Goal: Task Accomplishment & Management: Complete application form

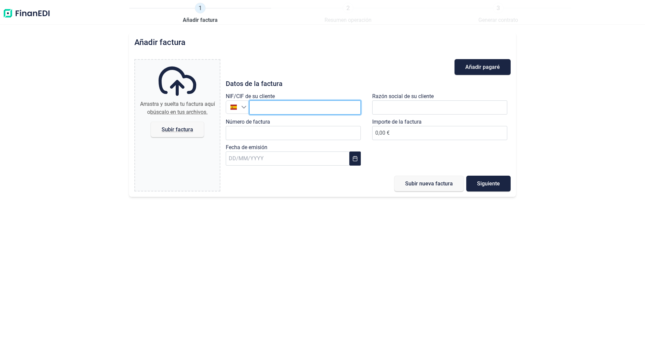
click at [295, 106] on input "text" at bounding box center [304, 107] width 111 height 14
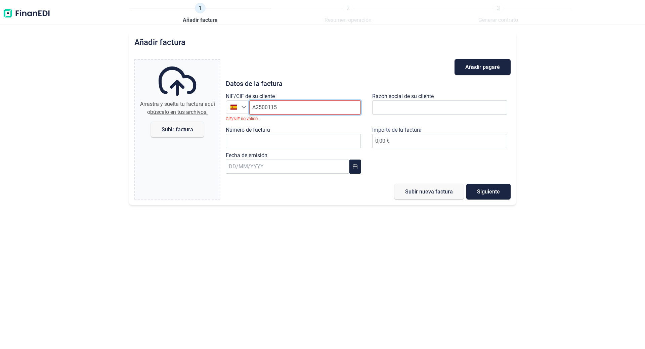
drag, startPoint x: 295, startPoint y: 106, endPoint x: 209, endPoint y: 95, distance: 86.3
click at [209, 95] on div "Arrastra y suelta tu factura aquí o búscalo en tus archivos. Subir factura File…" at bounding box center [322, 129] width 376 height 140
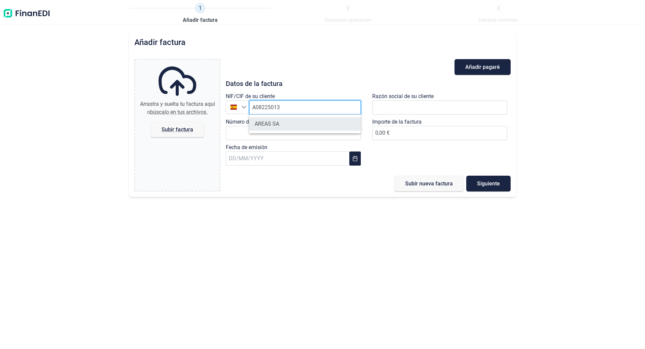
type input "A08225013"
click at [274, 125] on li "AREAS SA" at bounding box center [304, 123] width 111 height 13
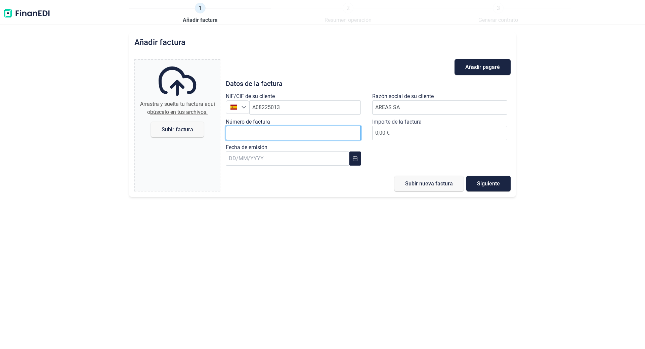
click at [286, 134] on input "Número de factura" at bounding box center [293, 133] width 135 height 14
type input "a"
type input "A-2500115"
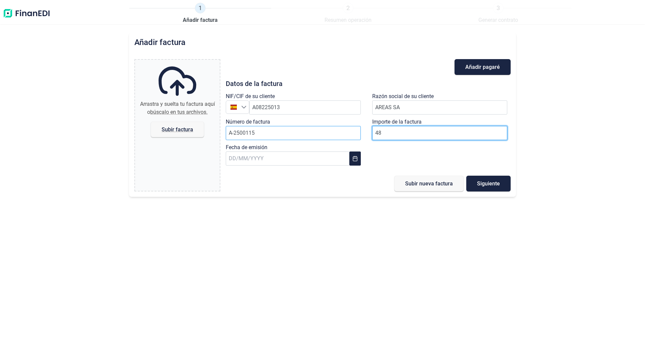
type input "480"
type input "480.90"
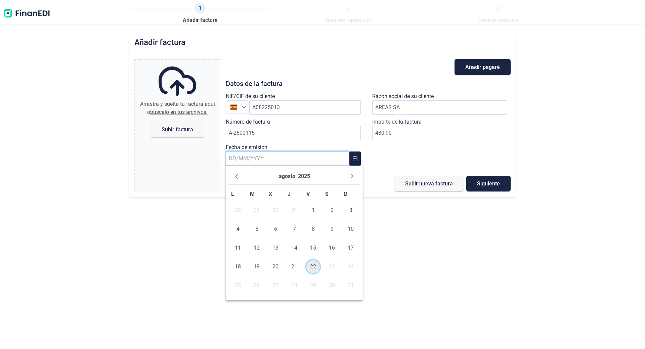
click at [312, 264] on span "22" at bounding box center [312, 266] width 13 height 13
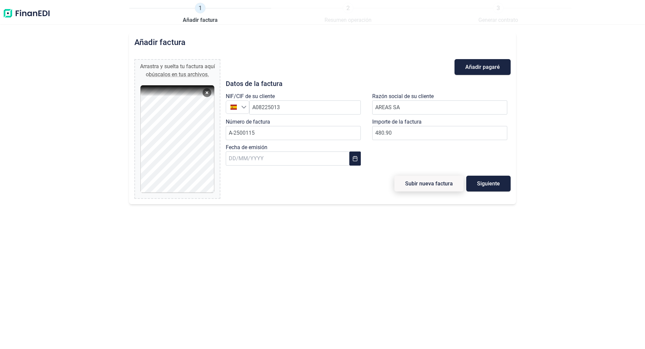
click at [432, 188] on button "Subir nueva factura" at bounding box center [428, 184] width 69 height 16
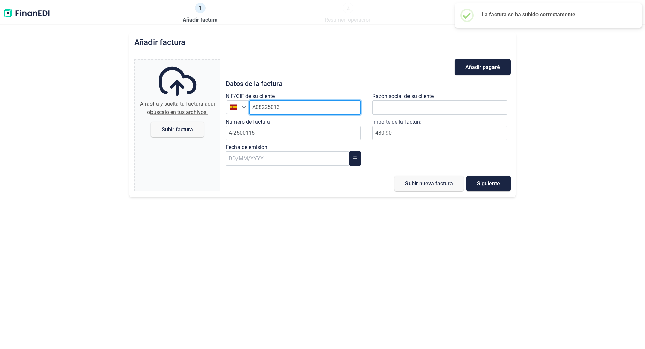
click at [291, 110] on input "A08225013" at bounding box center [304, 107] width 111 height 14
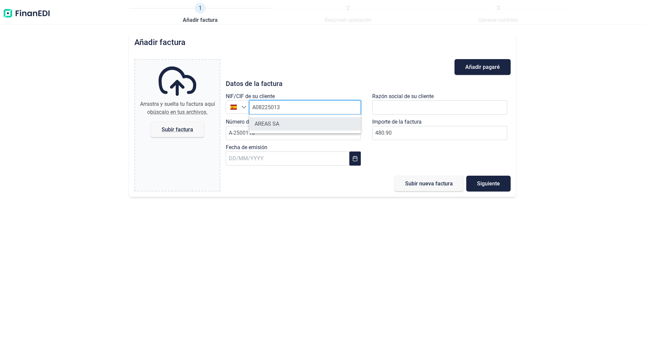
type input "A08225013"
click at [290, 123] on li "AREAS SA" at bounding box center [304, 123] width 111 height 13
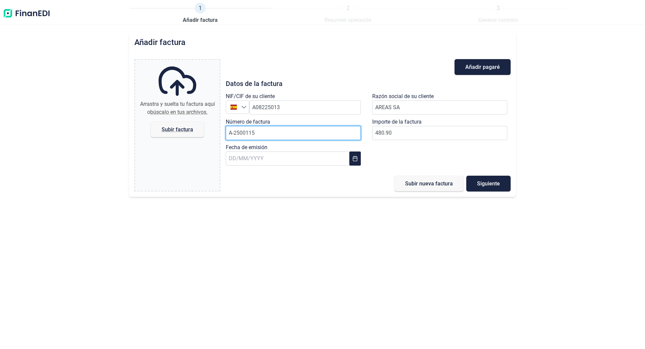
click at [269, 129] on input "A-2500115" at bounding box center [293, 133] width 135 height 14
type input "A"
type input "Y-2500033"
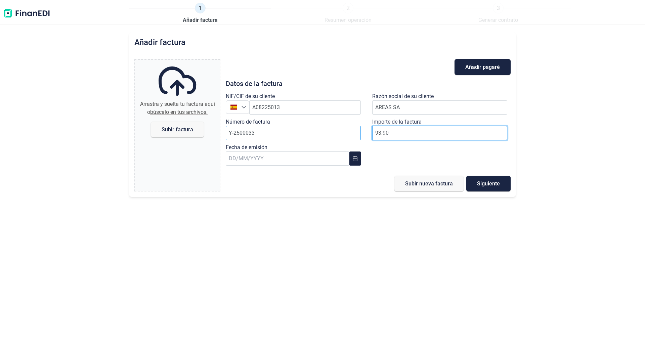
type input "93.90"
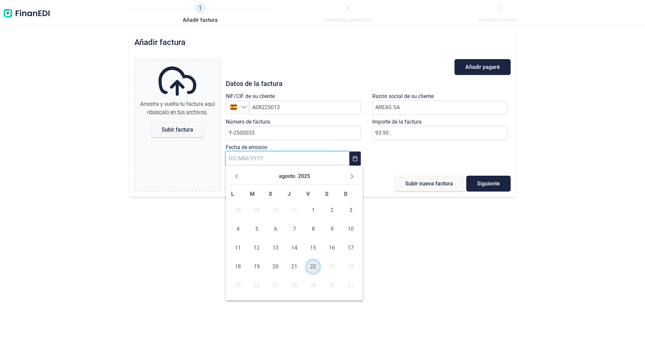
click at [311, 266] on span "22" at bounding box center [312, 266] width 13 height 13
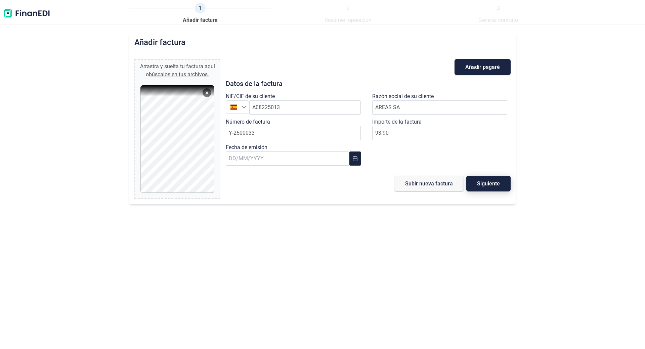
click at [487, 186] on span "Siguiente" at bounding box center [488, 183] width 23 height 5
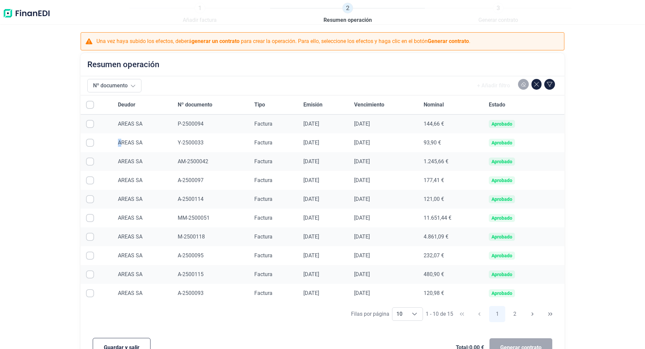
click at [118, 139] on div "AREAS SA" at bounding box center [142, 143] width 49 height 8
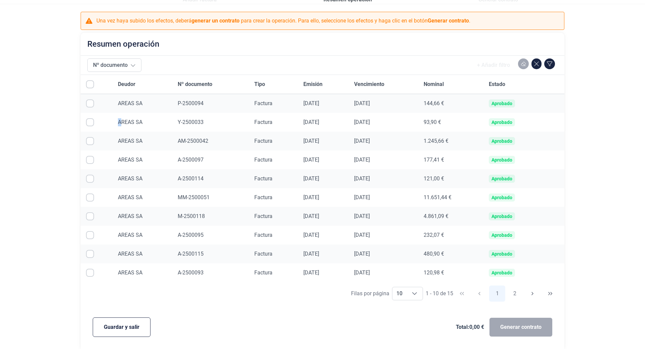
click at [87, 121] on input "Row Selected null" at bounding box center [90, 122] width 8 height 8
click at [95, 119] on td at bounding box center [97, 122] width 32 height 19
click at [89, 120] on input "Row Unselected null" at bounding box center [90, 122] width 8 height 8
checkbox input "false"
click at [134, 328] on span "Guardar y salir" at bounding box center [122, 327] width 36 height 8
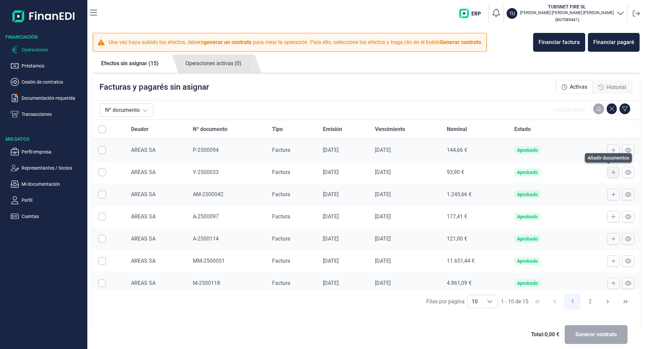
click at [611, 172] on icon at bounding box center [613, 172] width 4 height 4
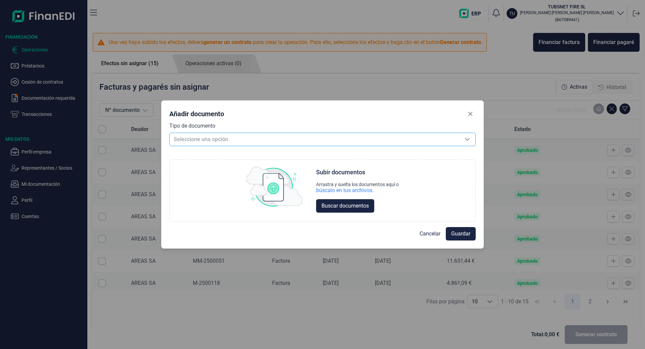
click at [216, 141] on span "Seleccione una opción" at bounding box center [314, 139] width 289 height 13
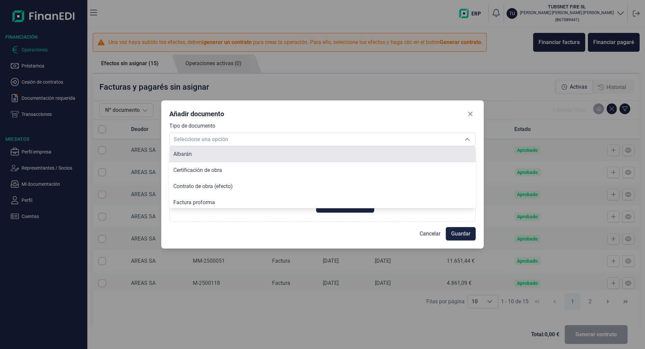
click at [195, 156] on li "Albarán" at bounding box center [322, 154] width 306 height 16
type input "Albarán"
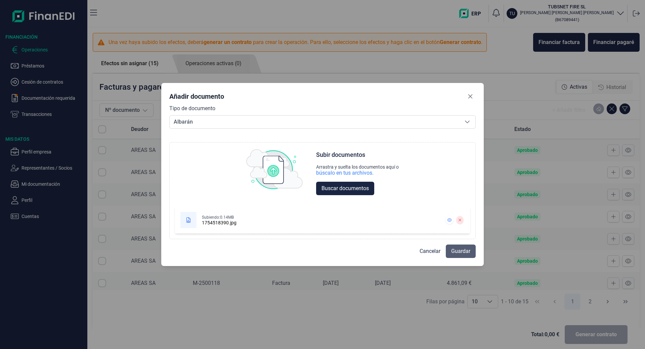
click at [454, 251] on span "Guardar" at bounding box center [460, 251] width 19 height 8
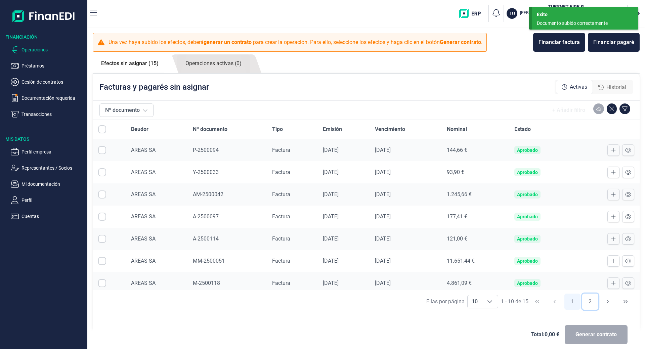
click at [583, 302] on button "2" at bounding box center [590, 301] width 16 height 16
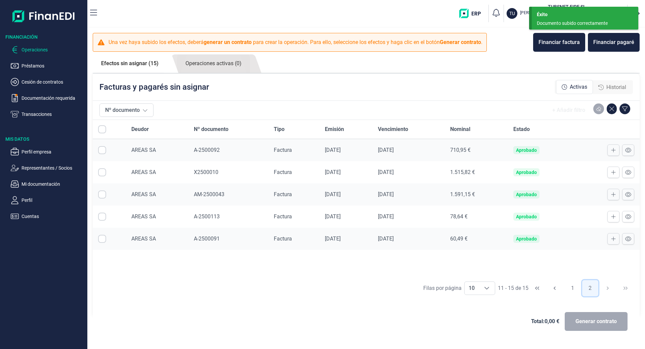
click at [592, 289] on button "2" at bounding box center [590, 288] width 16 height 16
click at [568, 288] on button "1" at bounding box center [572, 288] width 16 height 16
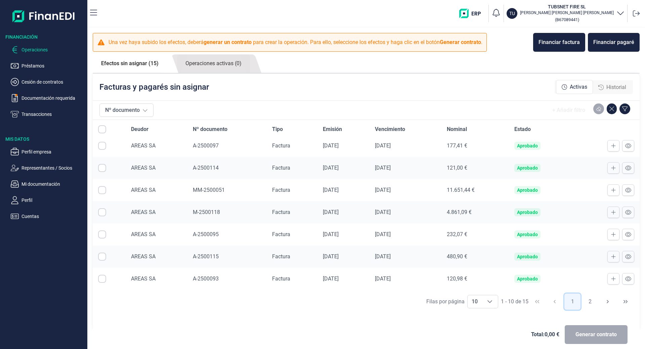
scroll to position [7, 0]
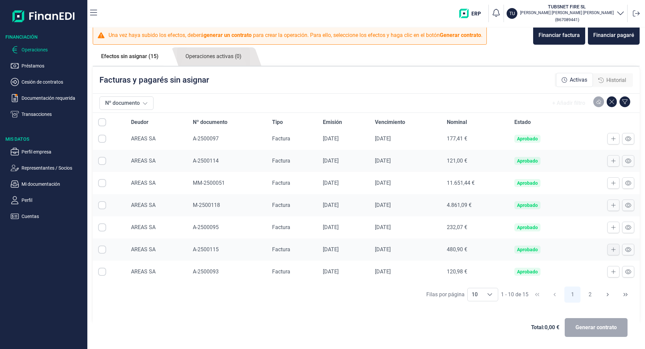
click at [607, 249] on button at bounding box center [613, 249] width 12 height 11
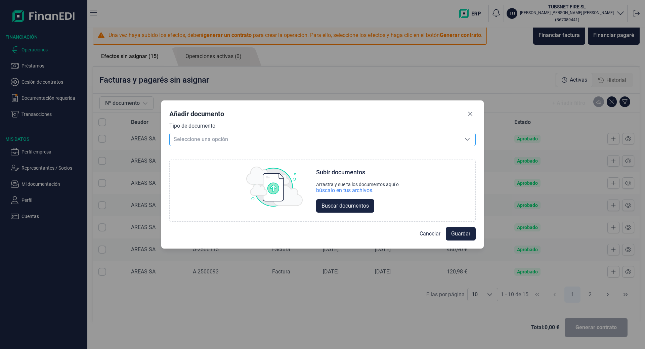
click at [201, 139] on span "Seleccione una opción" at bounding box center [314, 139] width 289 height 13
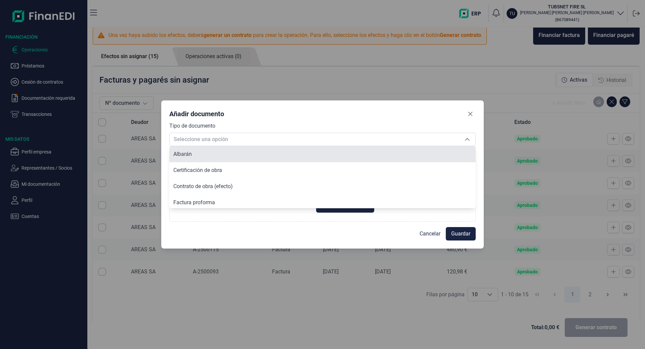
click at [198, 156] on li "Albarán" at bounding box center [322, 154] width 306 height 16
type input "Albarán"
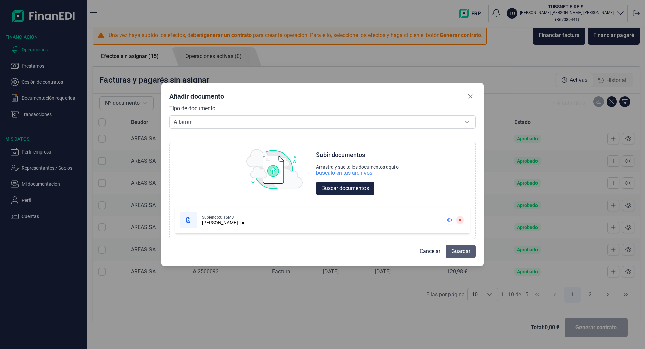
click at [465, 250] on span "Guardar" at bounding box center [460, 251] width 19 height 8
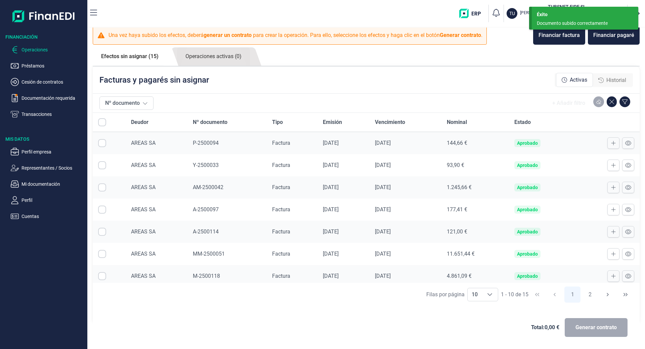
scroll to position [0, 0]
